Goal: Task Accomplishment & Management: Use online tool/utility

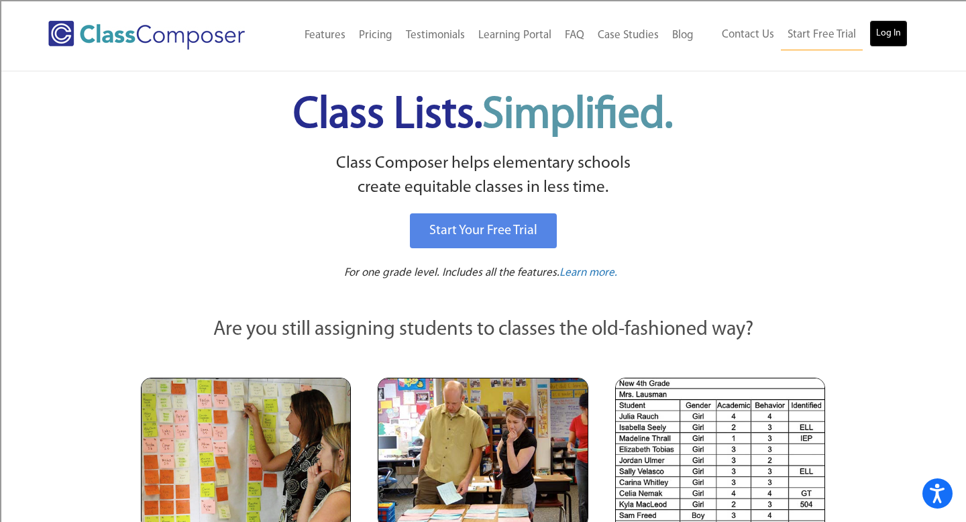
click at [890, 36] on link "Log In" at bounding box center [888, 33] width 38 height 27
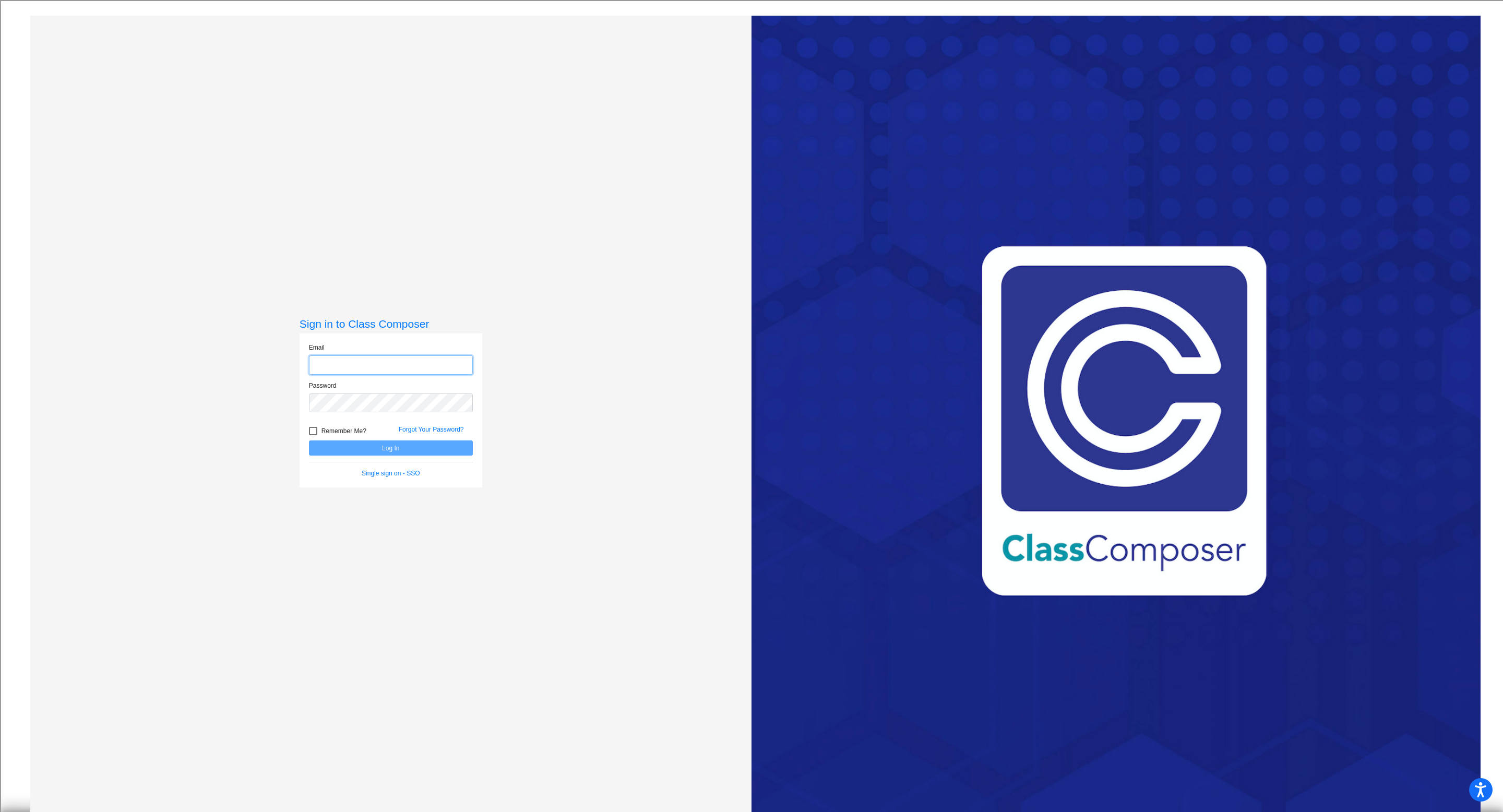
type input "[PERSON_NAME][EMAIL_ADDRESS][PERSON_NAME][DOMAIN_NAME]"
click at [386, 452] on button "Log In" at bounding box center [391, 447] width 164 height 15
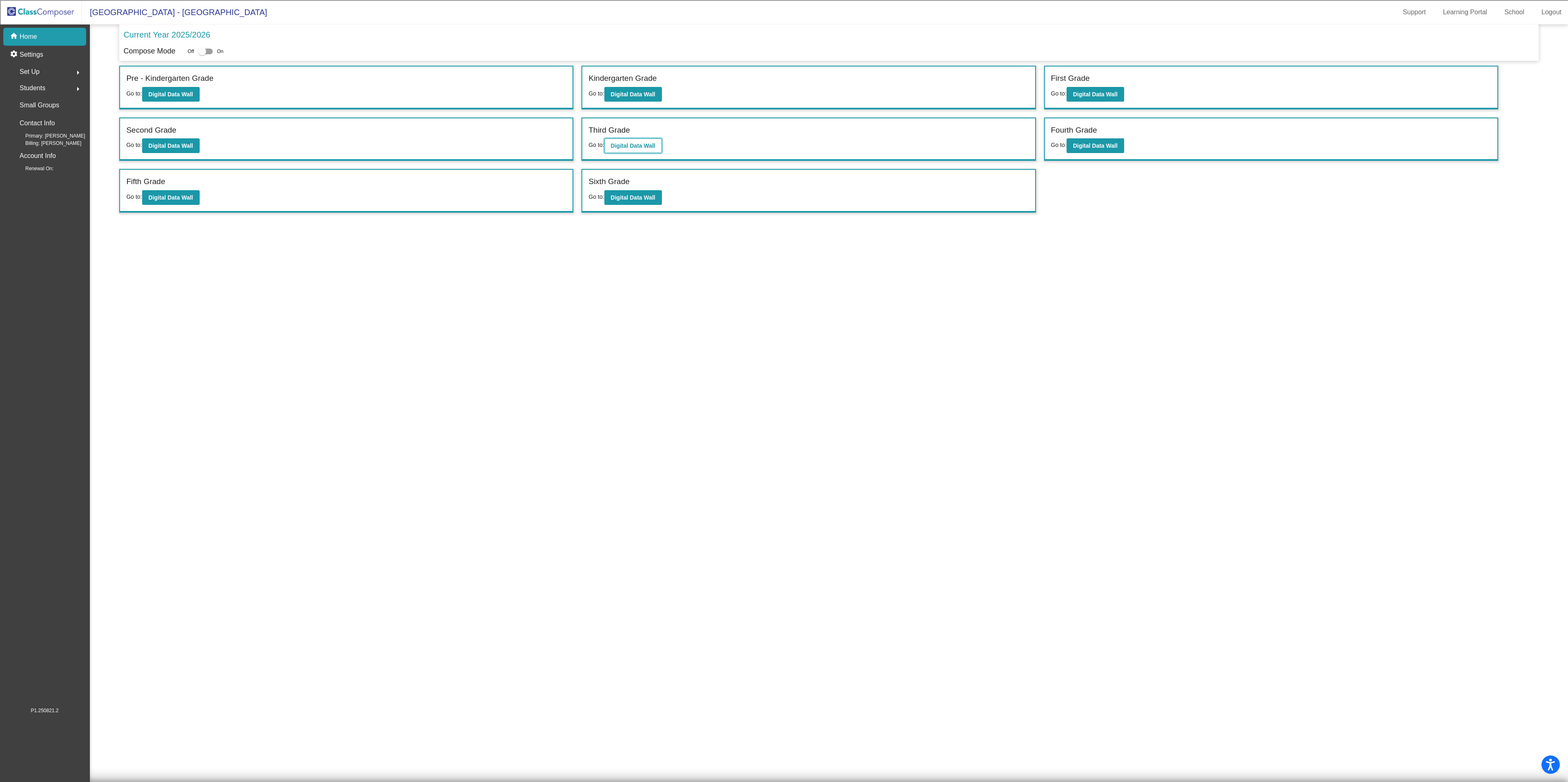
click at [625, 143] on b "Digital Data Wall" at bounding box center [633, 145] width 44 height 7
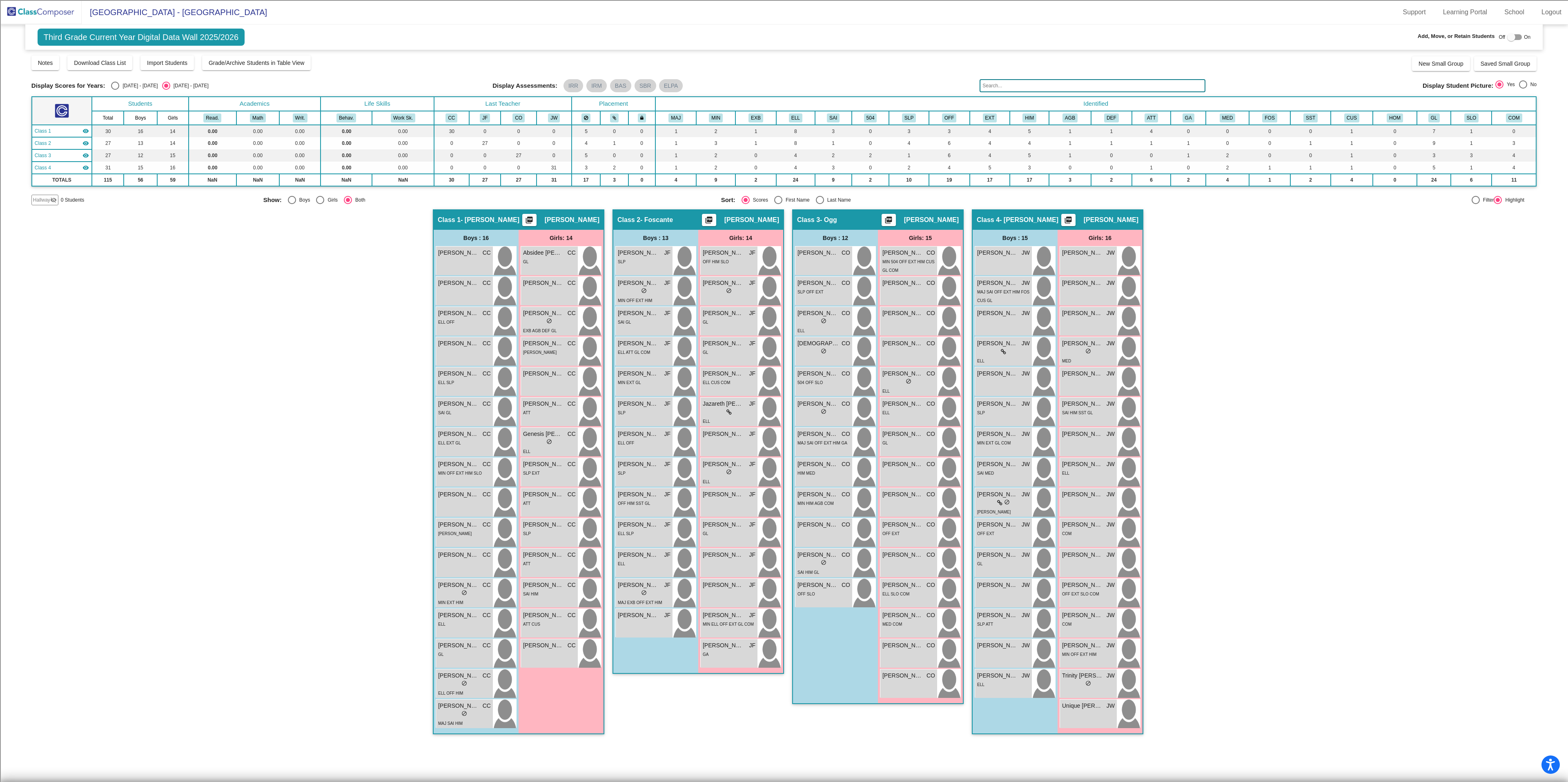
click at [111, 86] on div "Select an option" at bounding box center [114, 85] width 8 height 8
click at [115, 90] on input "[DATE] - [DATE]" at bounding box center [115, 90] width 1 height 1
radio input "true"
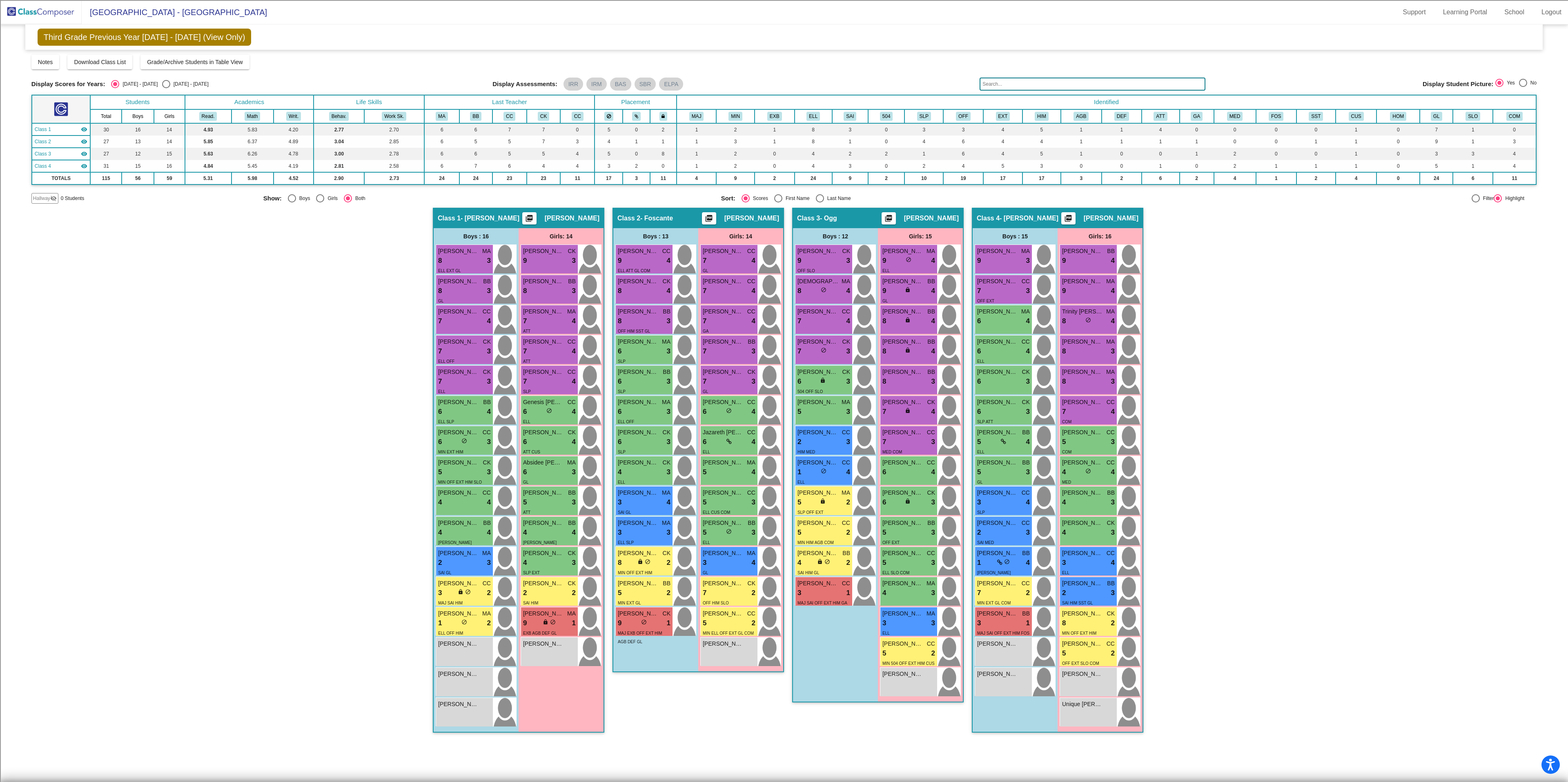
click at [162, 88] on div "Select an option" at bounding box center [166, 83] width 8 height 8
click at [166, 88] on input "[DATE] - [DATE]" at bounding box center [166, 88] width 1 height 1
radio input "true"
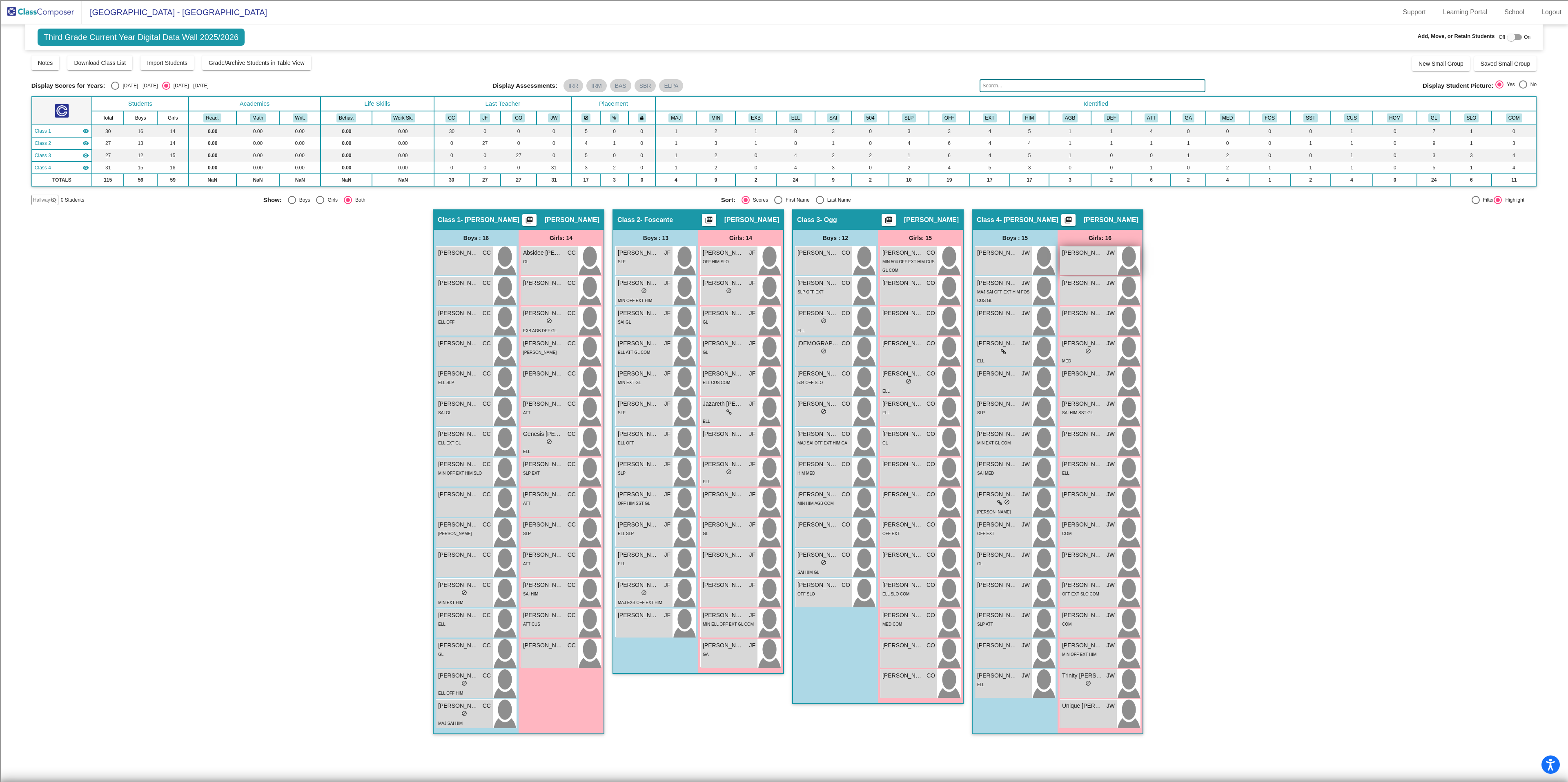
click at [1074, 263] on div "[PERSON_NAME] lock do_not_disturb_alt" at bounding box center [1088, 260] width 57 height 29
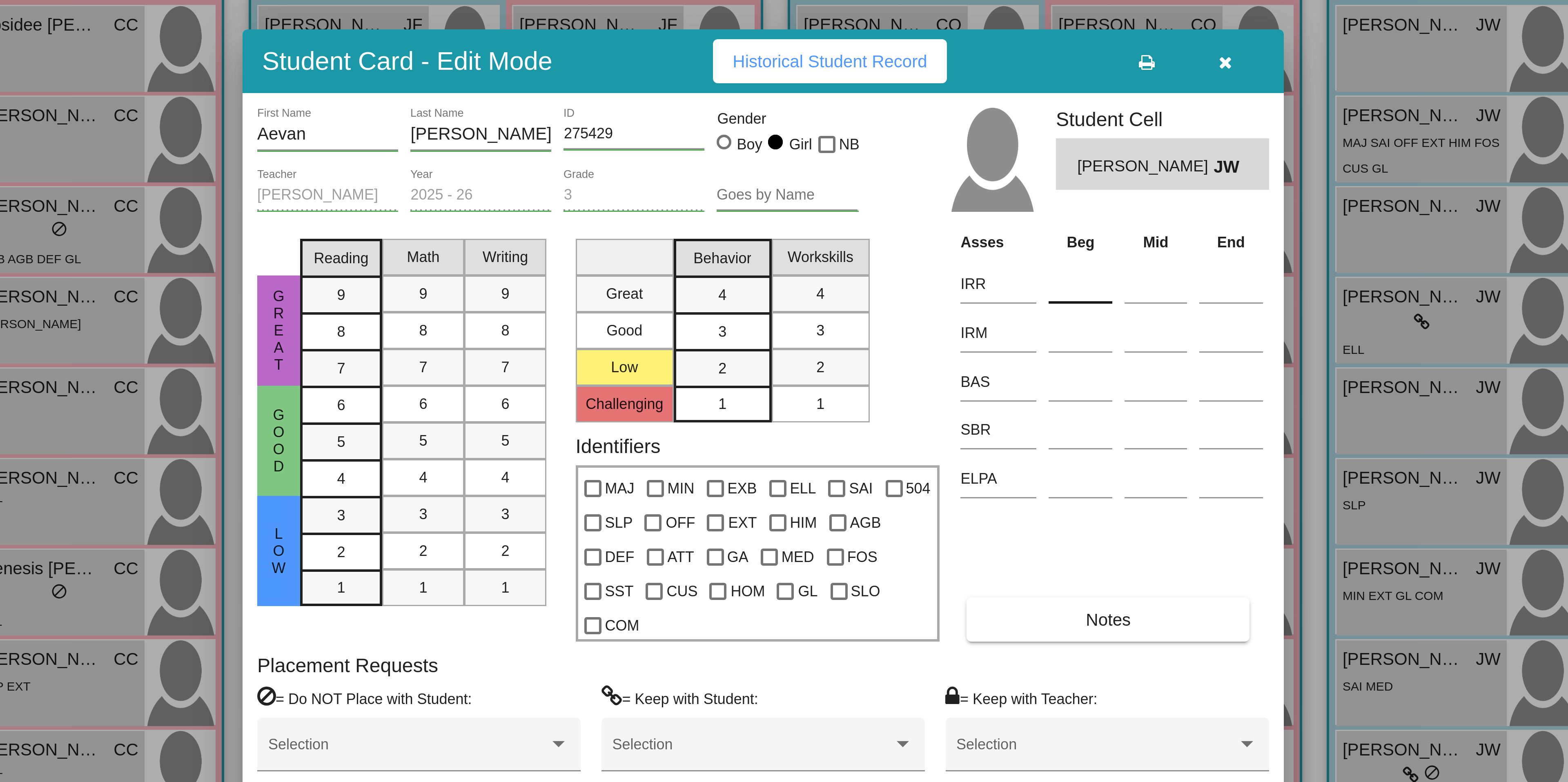
click at [888, 346] on input at bounding box center [889, 339] width 21 height 12
click at [884, 361] on input at bounding box center [889, 355] width 21 height 12
click at [884, 377] on input at bounding box center [889, 372] width 21 height 12
click at [939, 268] on icon "button" at bounding box center [938, 265] width 4 height 5
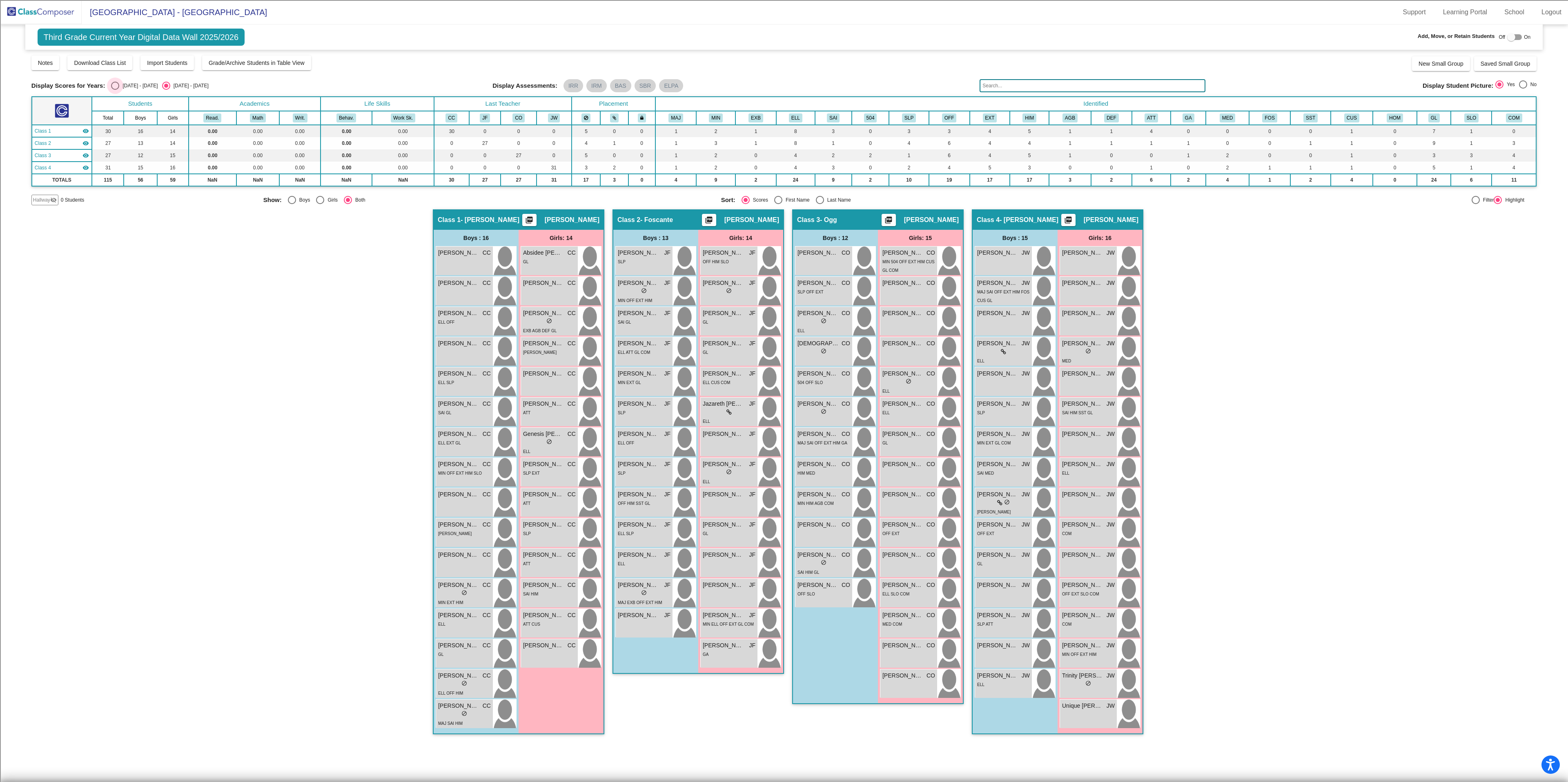
click at [111, 85] on div "Select an option" at bounding box center [114, 85] width 8 height 8
click at [115, 90] on input "[DATE] - [DATE]" at bounding box center [115, 90] width 1 height 1
radio input "true"
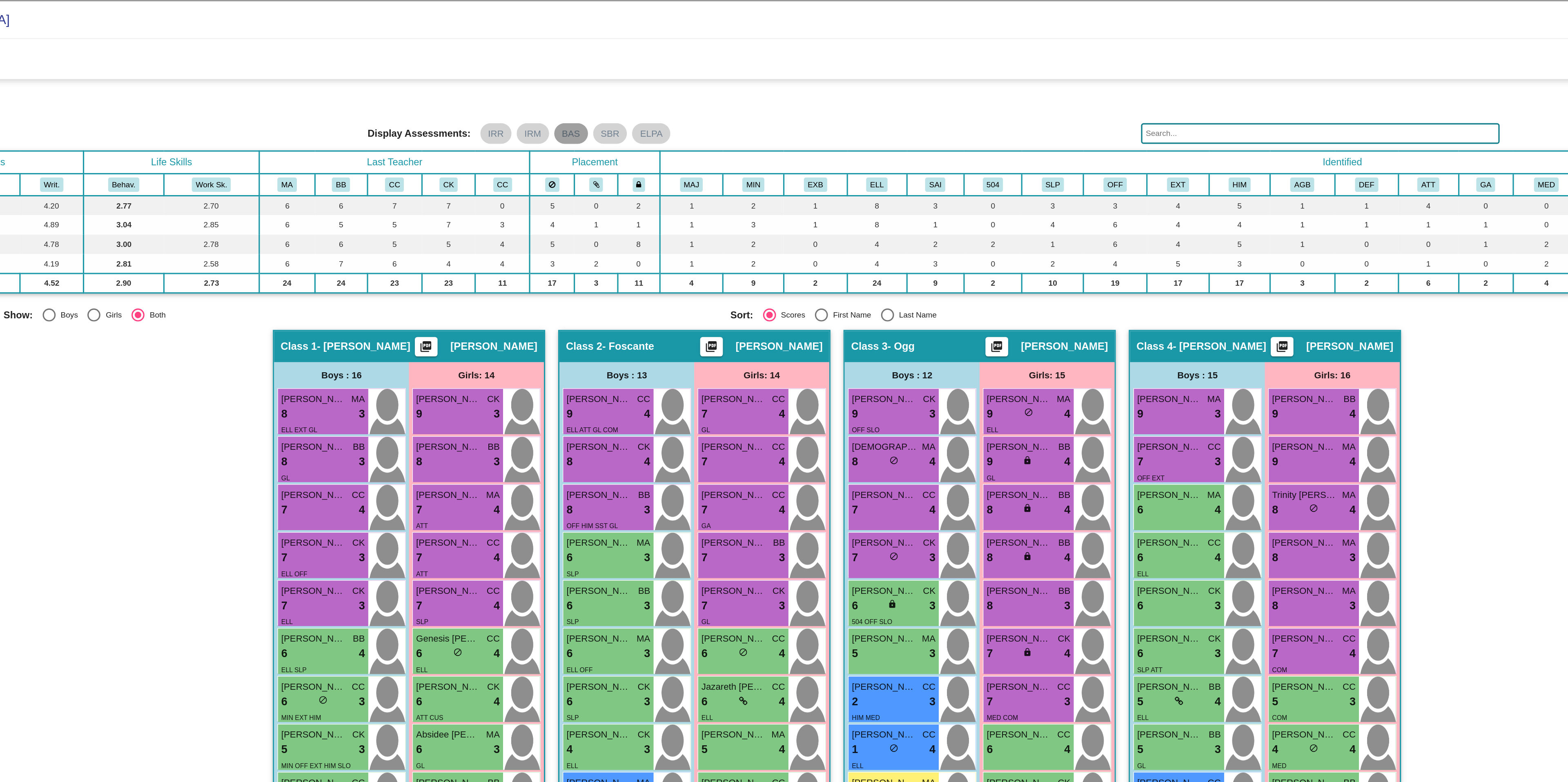
click at [614, 85] on mat-chip "BAS" at bounding box center [620, 83] width 21 height 13
click at [591, 84] on mat-chip "IRM" at bounding box center [597, 83] width 21 height 13
click at [569, 88] on mat-chip "IRR" at bounding box center [573, 83] width 19 height 13
